Goal: Transaction & Acquisition: Register for event/course

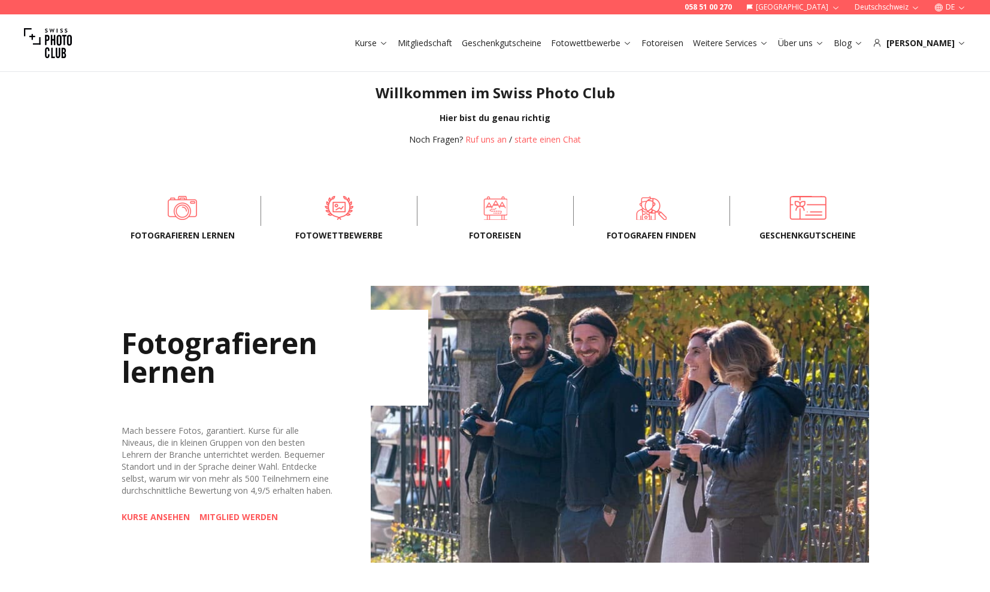
scroll to position [289, 0]
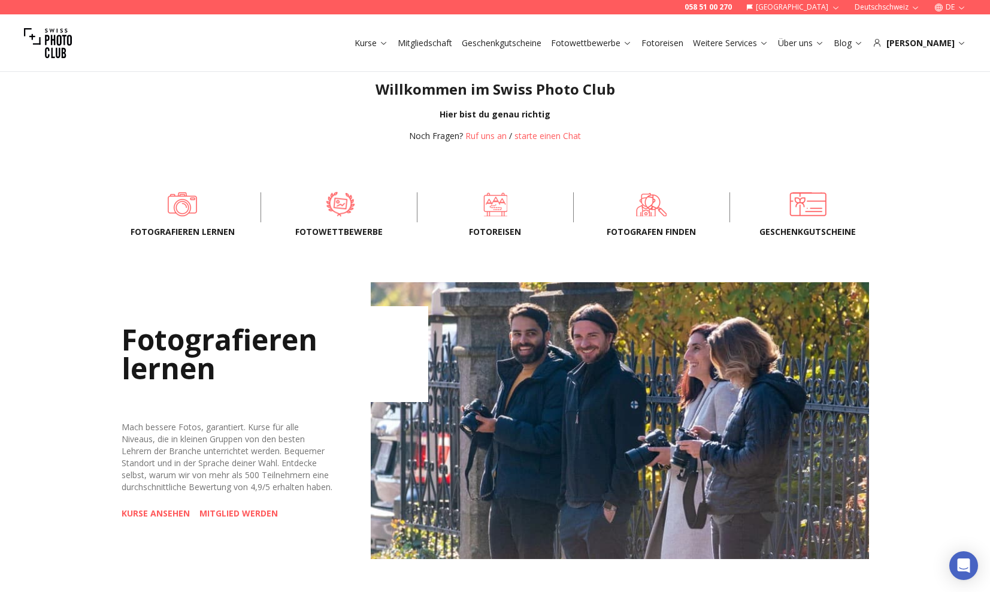
click at [336, 201] on span at bounding box center [339, 204] width 119 height 36
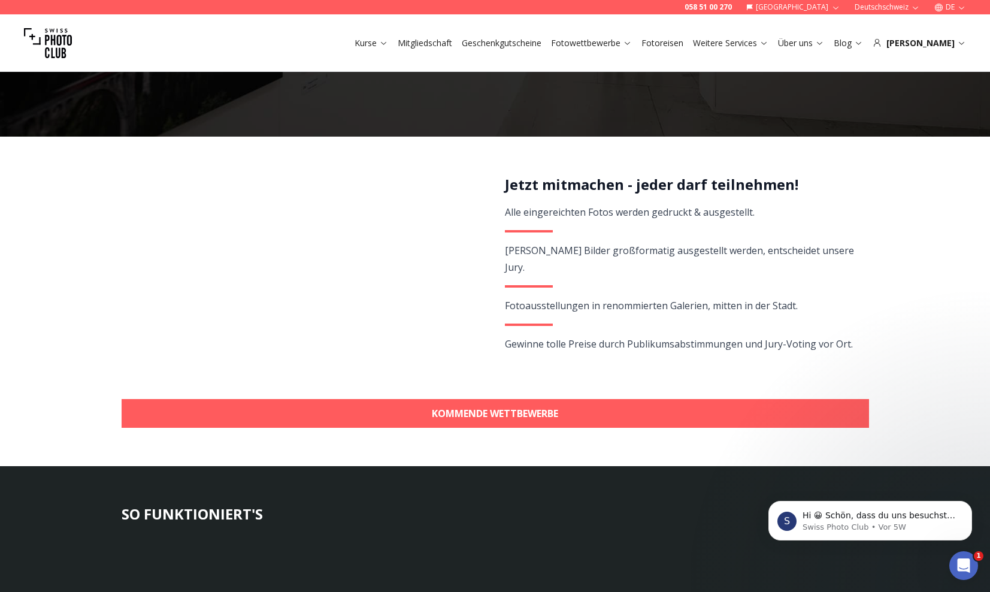
scroll to position [165, 0]
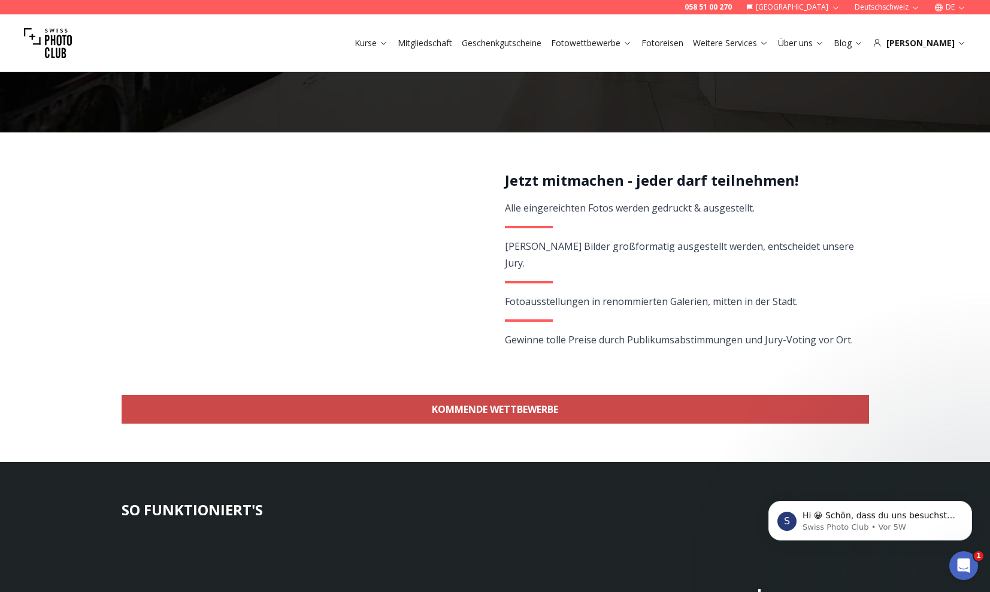
click at [535, 409] on link "KOMMENDE WETTBEWERBE" at bounding box center [495, 409] width 747 height 29
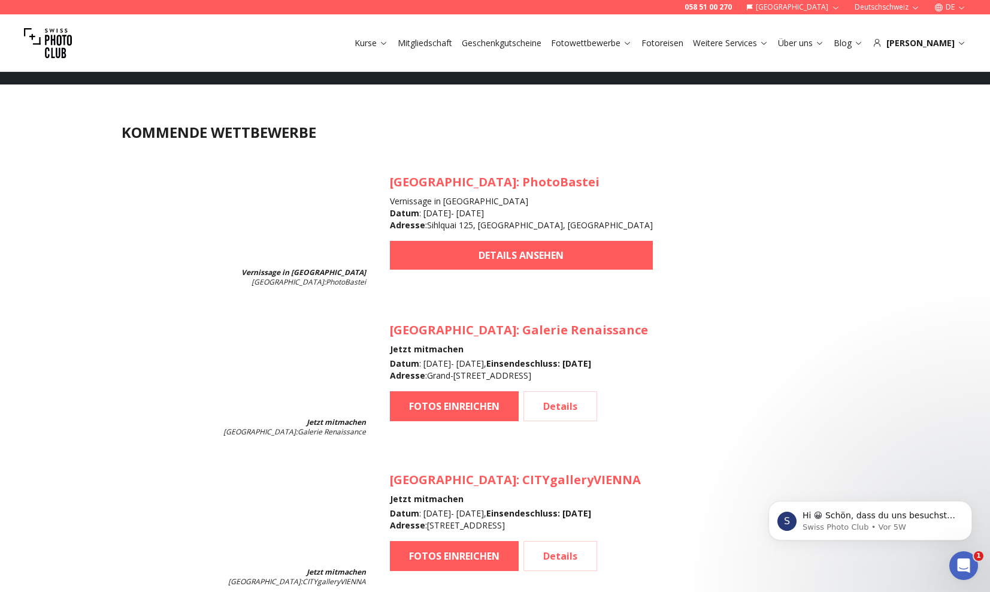
scroll to position [1067, 0]
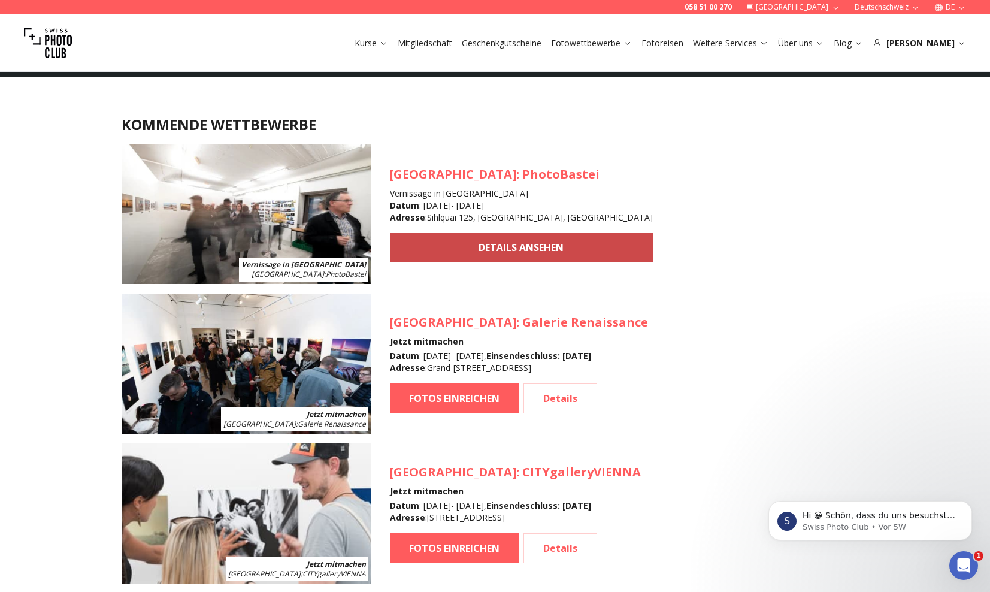
click at [468, 241] on link "DETAILS ANSEHEN" at bounding box center [521, 247] width 263 height 29
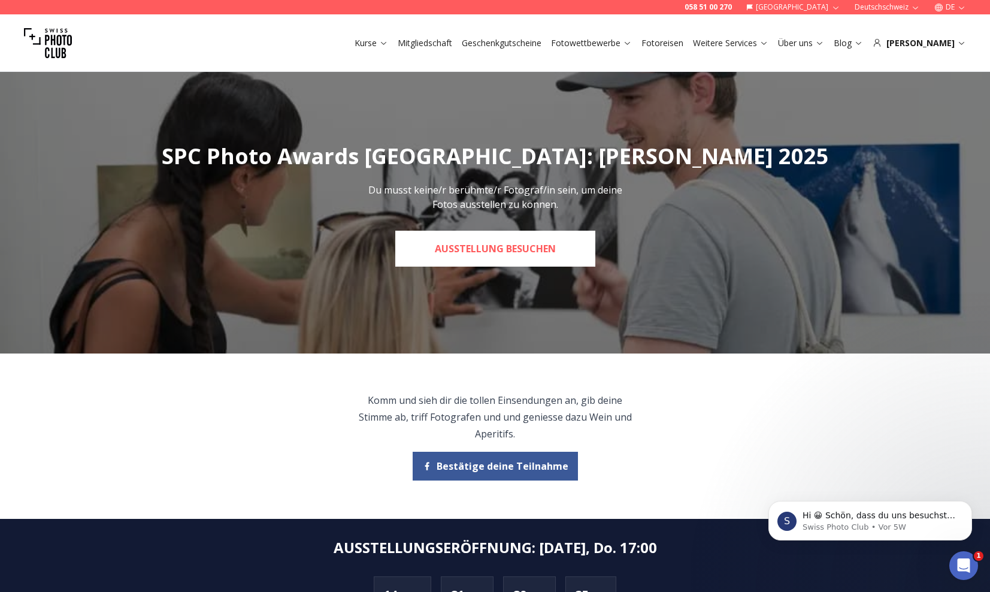
click at [490, 241] on link "Ausstellung besuchen" at bounding box center [495, 249] width 200 height 36
